Goal: Information Seeking & Learning: Learn about a topic

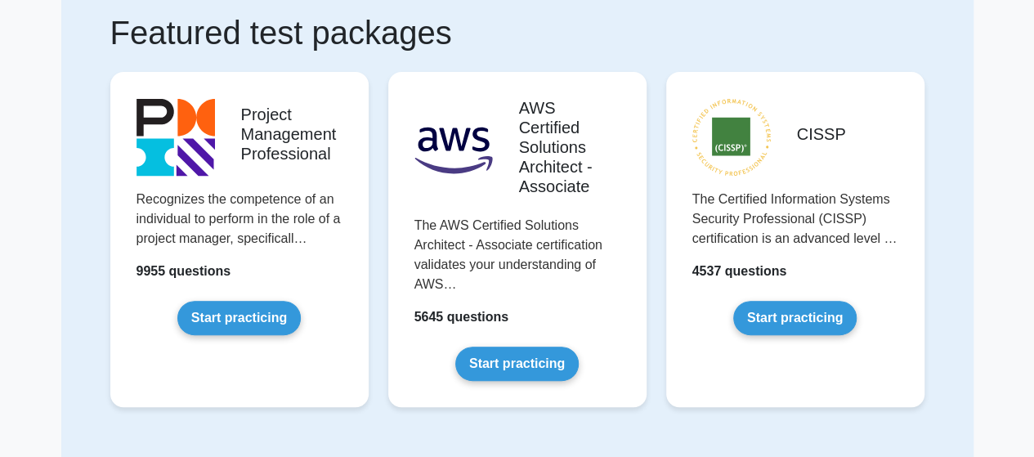
scroll to position [82, 0]
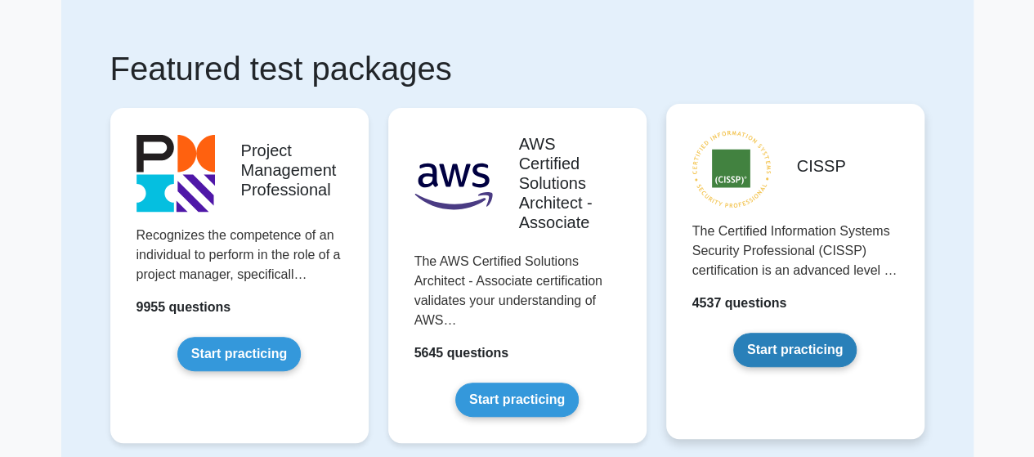
click at [830, 351] on link "Start practicing" at bounding box center [794, 350] width 123 height 34
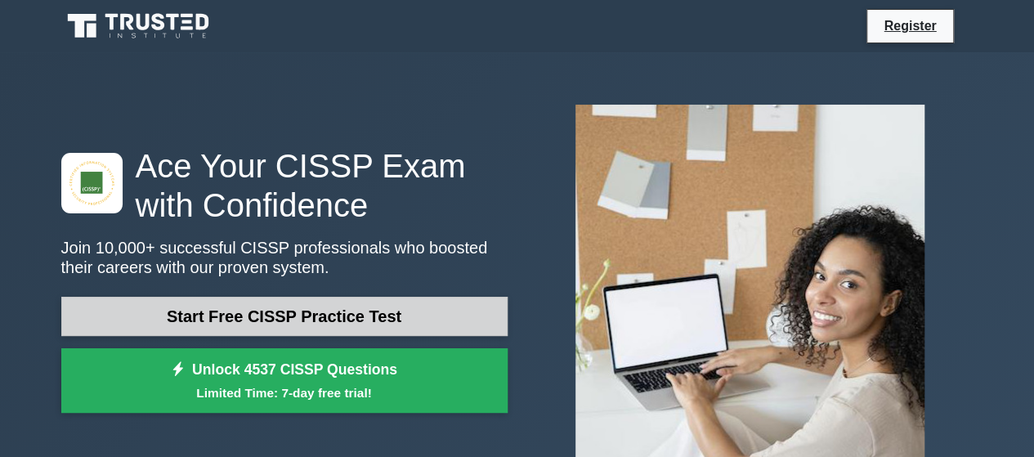
click at [387, 313] on link "Start Free CISSP Practice Test" at bounding box center [284, 316] width 446 height 39
